Goal: Information Seeking & Learning: Learn about a topic

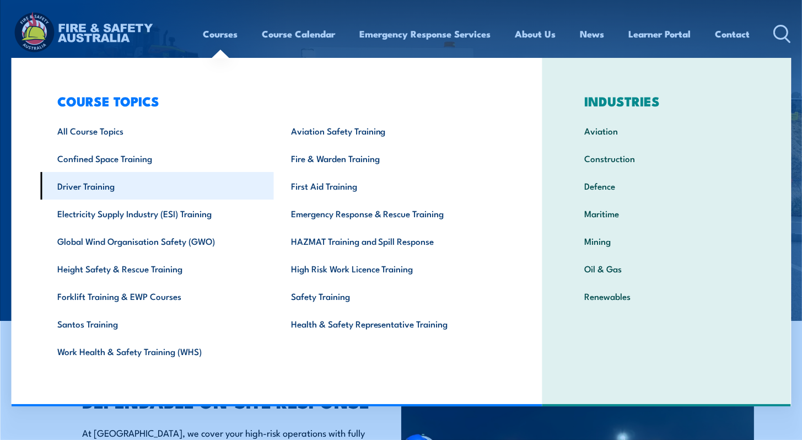
click at [106, 183] on link "Driver Training" at bounding box center [157, 186] width 234 height 28
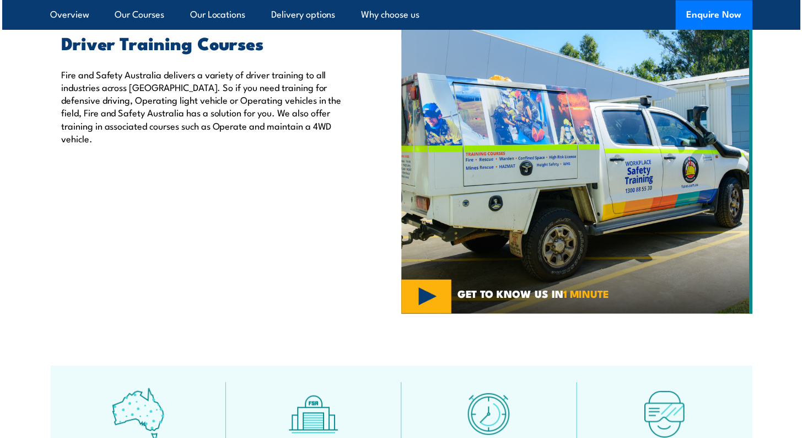
scroll to position [441, 0]
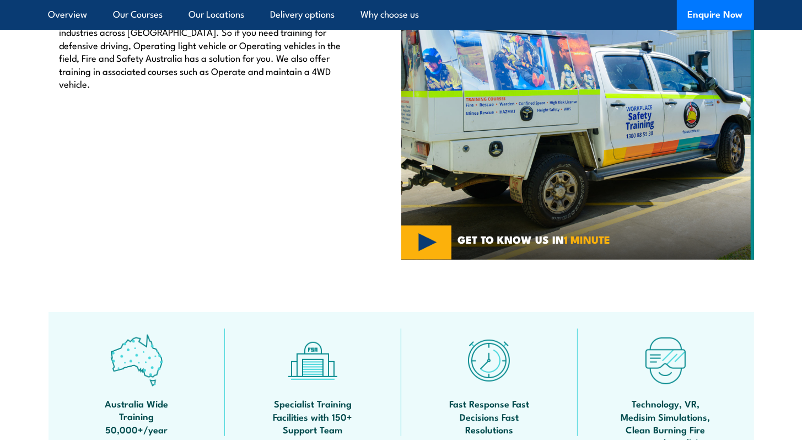
click at [424, 243] on img at bounding box center [577, 106] width 353 height 308
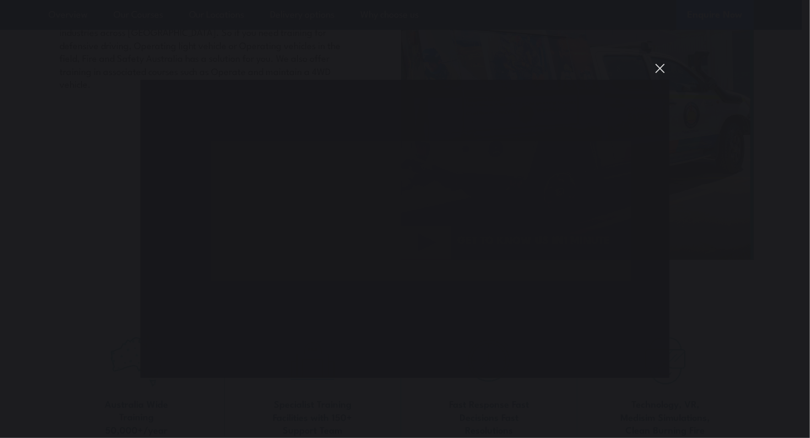
click at [664, 71] on button "You can close this modal content with the ESC key" at bounding box center [660, 68] width 19 height 19
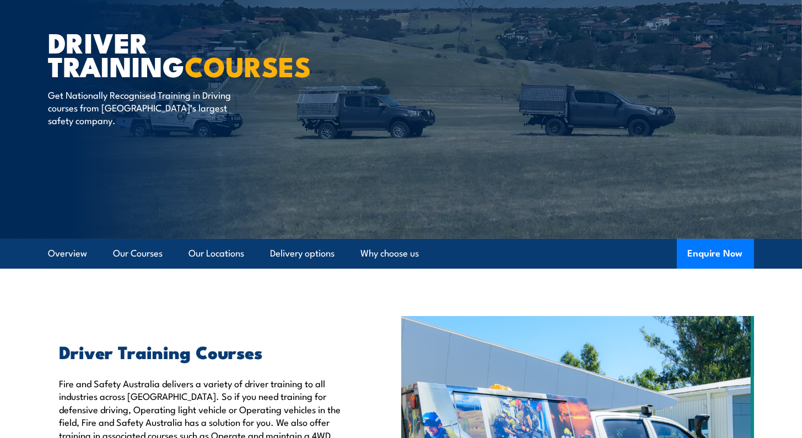
scroll to position [55, 0]
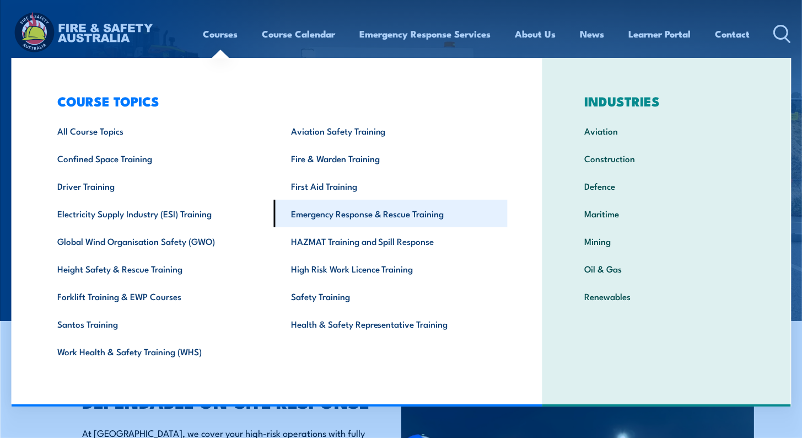
click at [380, 212] on link "Emergency Response & Rescue Training" at bounding box center [391, 214] width 234 height 28
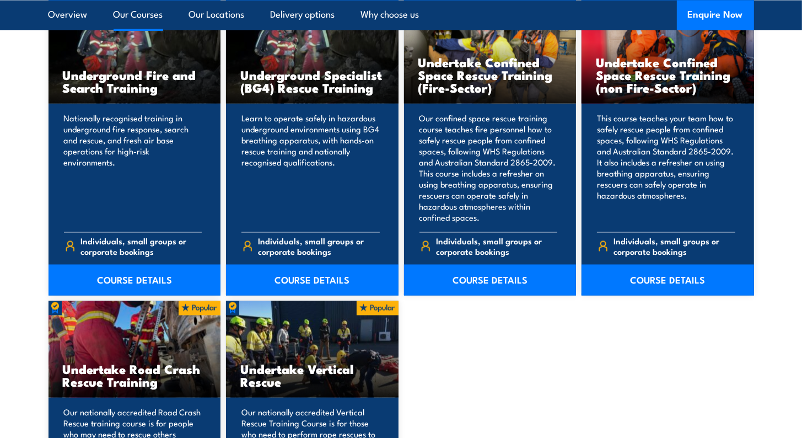
scroll to position [2094, 0]
